Goal: Task Accomplishment & Management: Complete application form

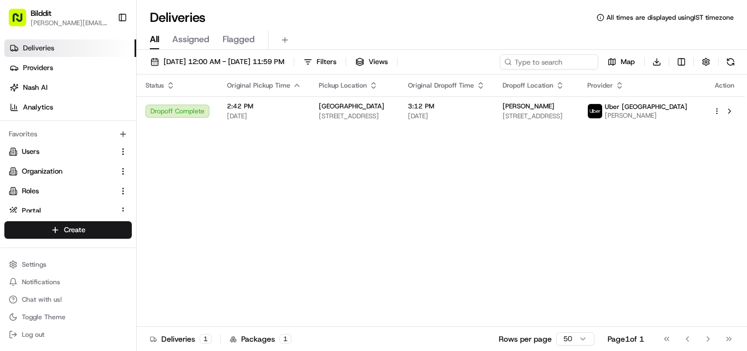
click at [192, 179] on div "Status Original Pickup Time Pickup Location Original Dropoff Time Dropoff Locat…" at bounding box center [441, 200] width 608 height 252
click at [322, 189] on div "Status Original Pickup Time Pickup Location Original Dropoff Time Dropoff Locat…" at bounding box center [441, 200] width 608 height 252
click at [63, 47] on link "Deliveries" at bounding box center [70, 48] width 132 height 18
click at [238, 253] on div "Status Original Pickup Time Pickup Location Original Dropoff Time Dropoff Locat…" at bounding box center [441, 200] width 608 height 252
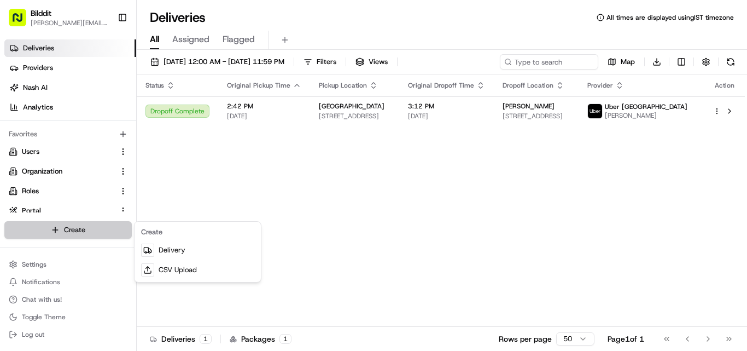
click at [62, 229] on html "Bilddit [PERSON_NAME][EMAIL_ADDRESS][DOMAIN_NAME] Toggle Sidebar Deliveries Pro…" at bounding box center [373, 175] width 747 height 351
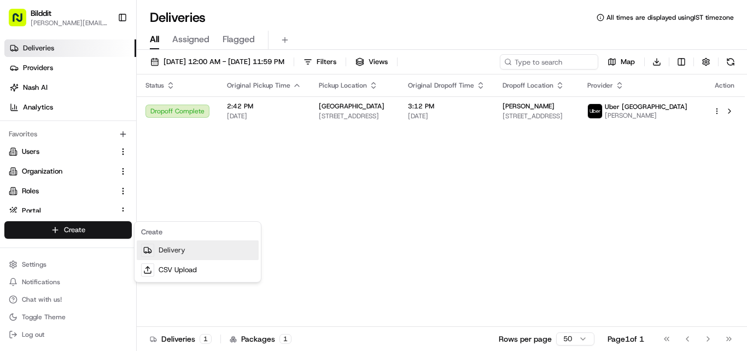
click at [159, 252] on link "Delivery" at bounding box center [198, 250] width 122 height 20
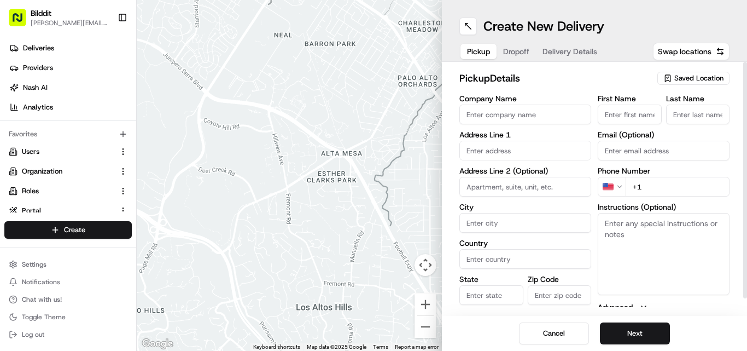
click at [615, 185] on html "Bilddit [PERSON_NAME][EMAIL_ADDRESS][DOMAIN_NAME] Toggle Sidebar Deliveries Pro…" at bounding box center [373, 175] width 747 height 351
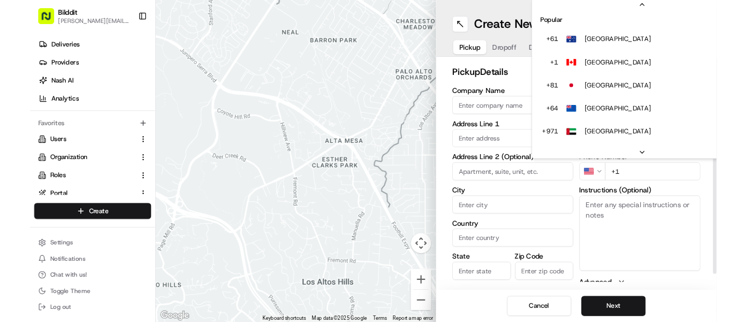
scroll to position [47, 0]
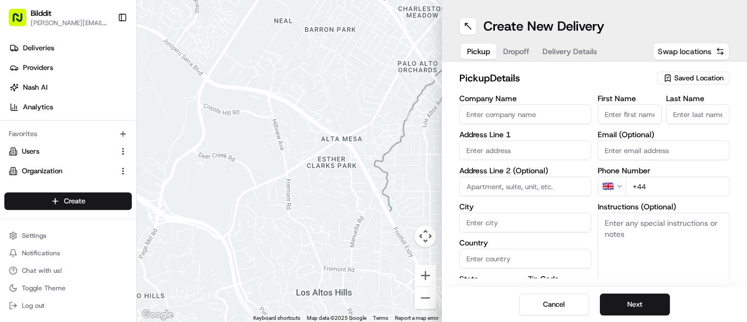
click at [706, 49] on span "Swap locations" at bounding box center [685, 51] width 54 height 11
type input "+1"
click at [705, 79] on span "Saved Location" at bounding box center [699, 78] width 49 height 10
type input "t"
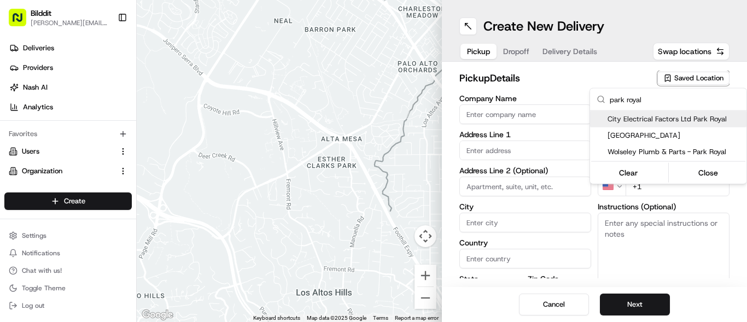
type input "park royal"
click at [40, 44] on html "Bilddit [PERSON_NAME][EMAIL_ADDRESS][DOMAIN_NAME] Toggle Sidebar Deliveries Pro…" at bounding box center [373, 161] width 747 height 322
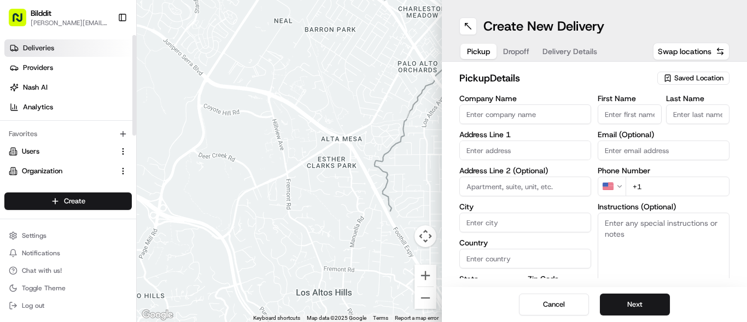
click at [41, 46] on span "Deliveries" at bounding box center [38, 48] width 31 height 10
